Goal: Register for event/course

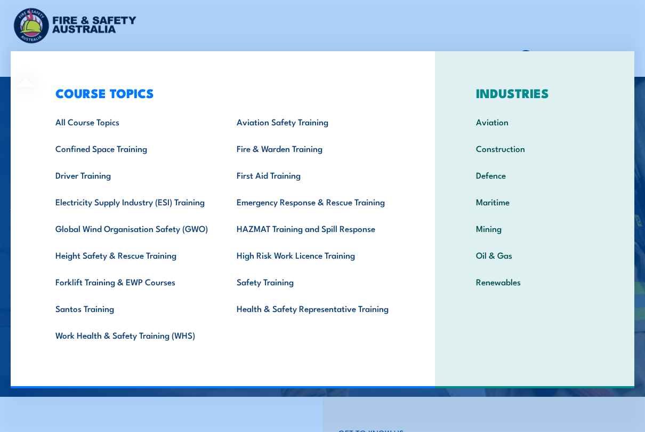
scroll to position [36, 0]
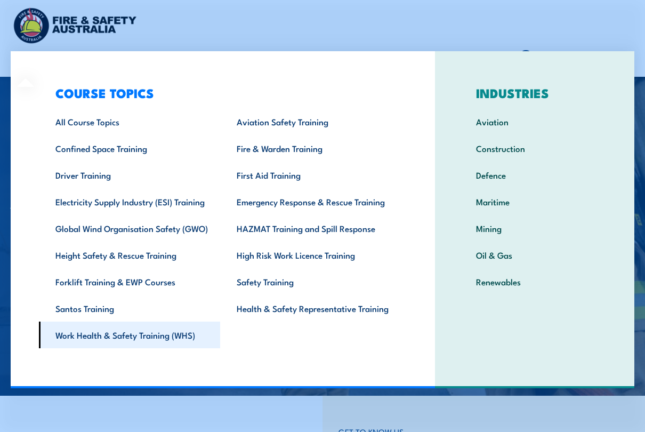
click at [178, 333] on link "Work Health & Safety Training (WHS)" at bounding box center [129, 335] width 181 height 27
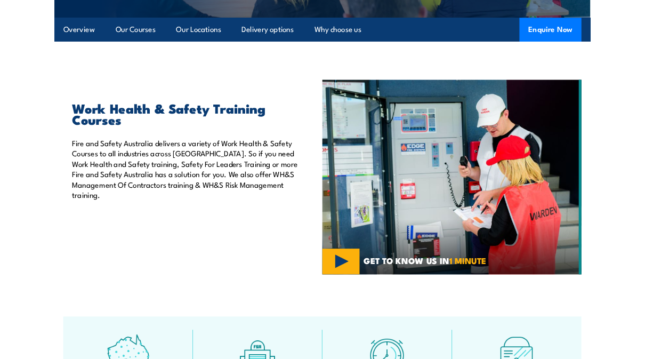
scroll to position [274, 0]
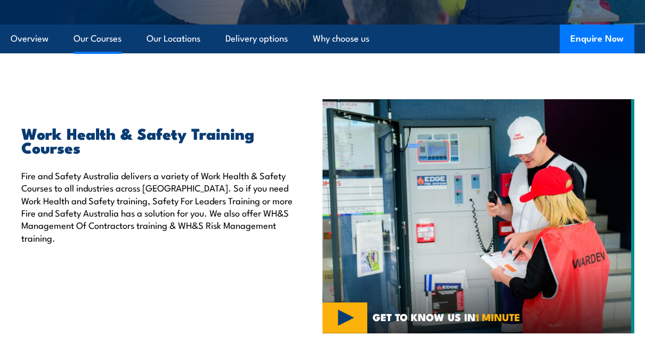
click at [110, 42] on link "Our Courses" at bounding box center [98, 39] width 48 height 28
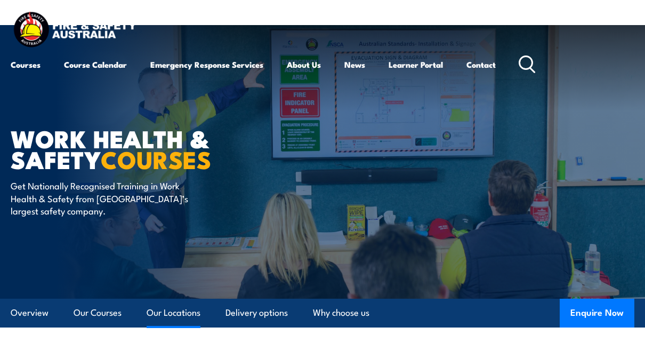
click at [185, 313] on link "Our Locations" at bounding box center [174, 313] width 54 height 28
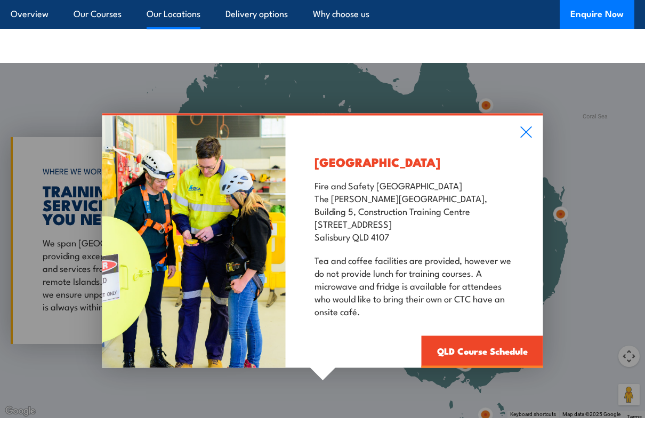
scroll to position [1426, 0]
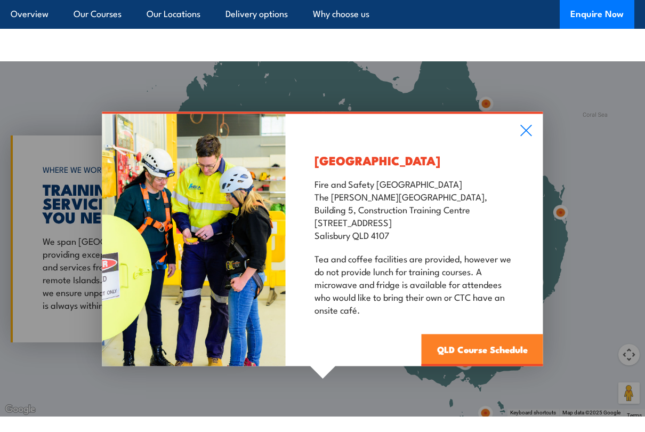
click at [510, 351] on link "QLD Course Schedule" at bounding box center [483, 351] width 122 height 32
click at [487, 335] on link "QLD Course Schedule" at bounding box center [483, 351] width 122 height 32
click at [508, 335] on link "QLD Course Schedule" at bounding box center [483, 351] width 122 height 32
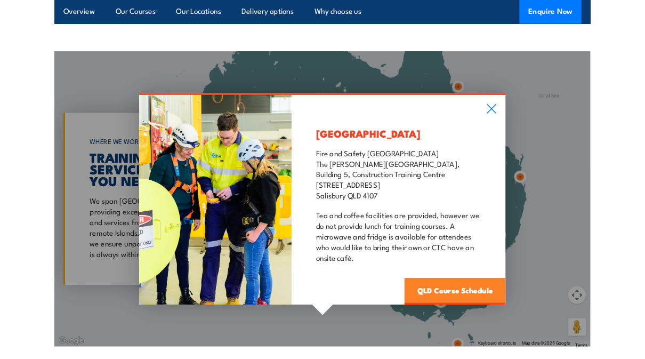
scroll to position [1619, 0]
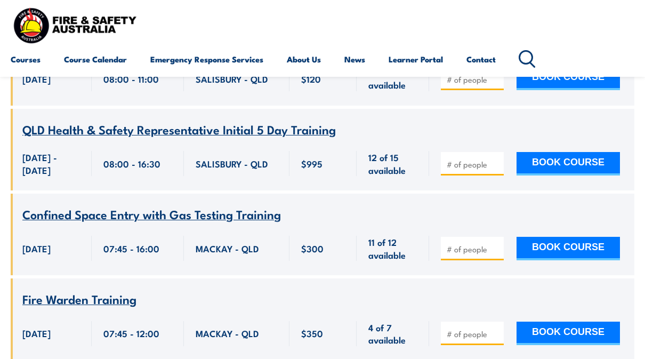
scroll to position [1536, 0]
